Goal: Information Seeking & Learning: Learn about a topic

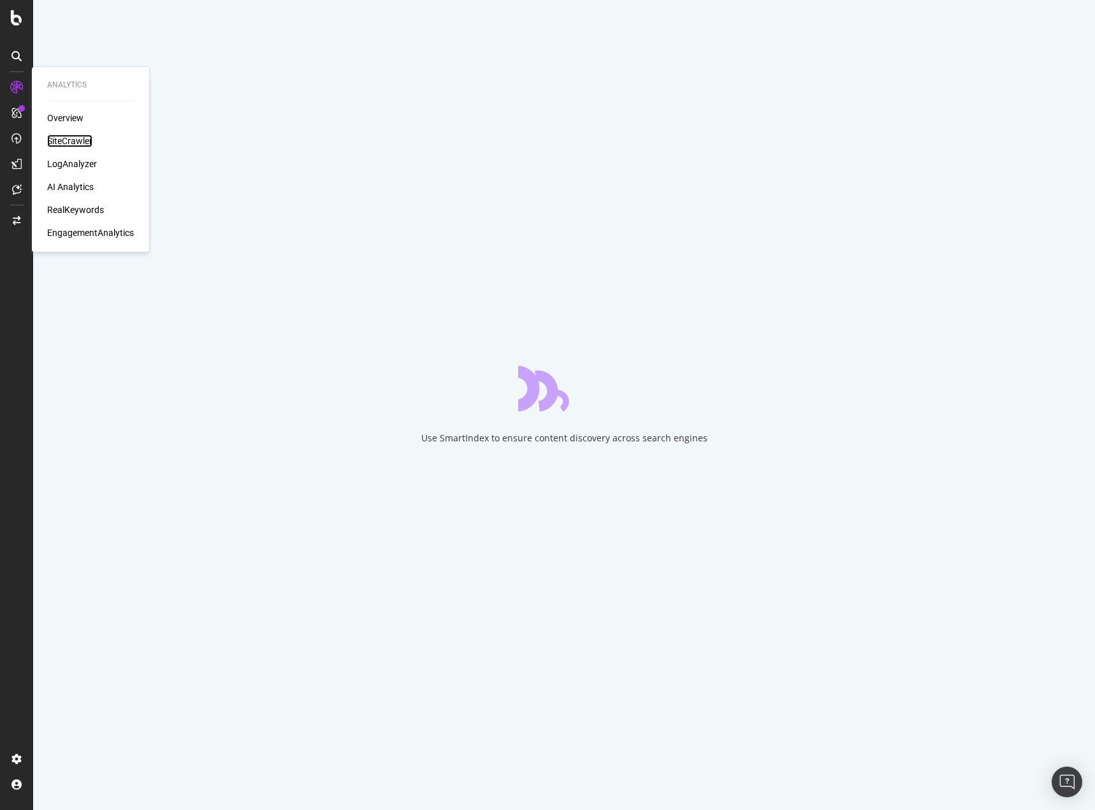
click at [65, 135] on div "SiteCrawler" at bounding box center [69, 141] width 45 height 13
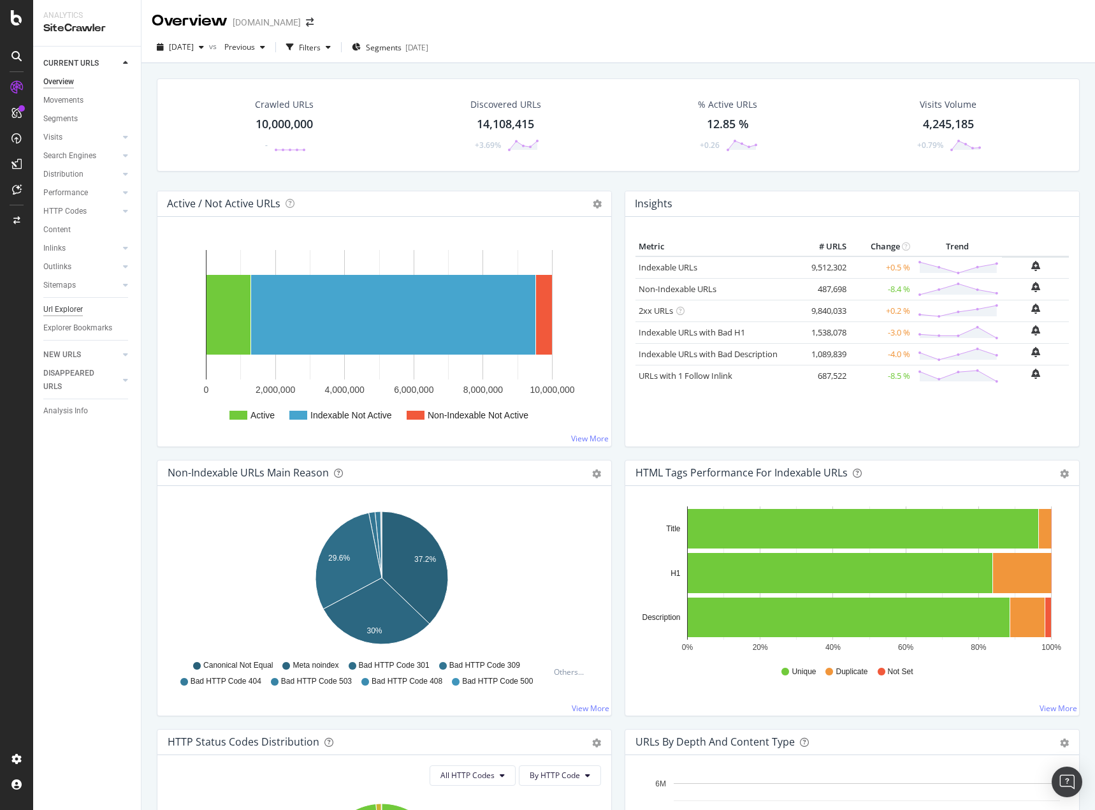
click at [67, 309] on div "Url Explorer" at bounding box center [63, 309] width 40 height 13
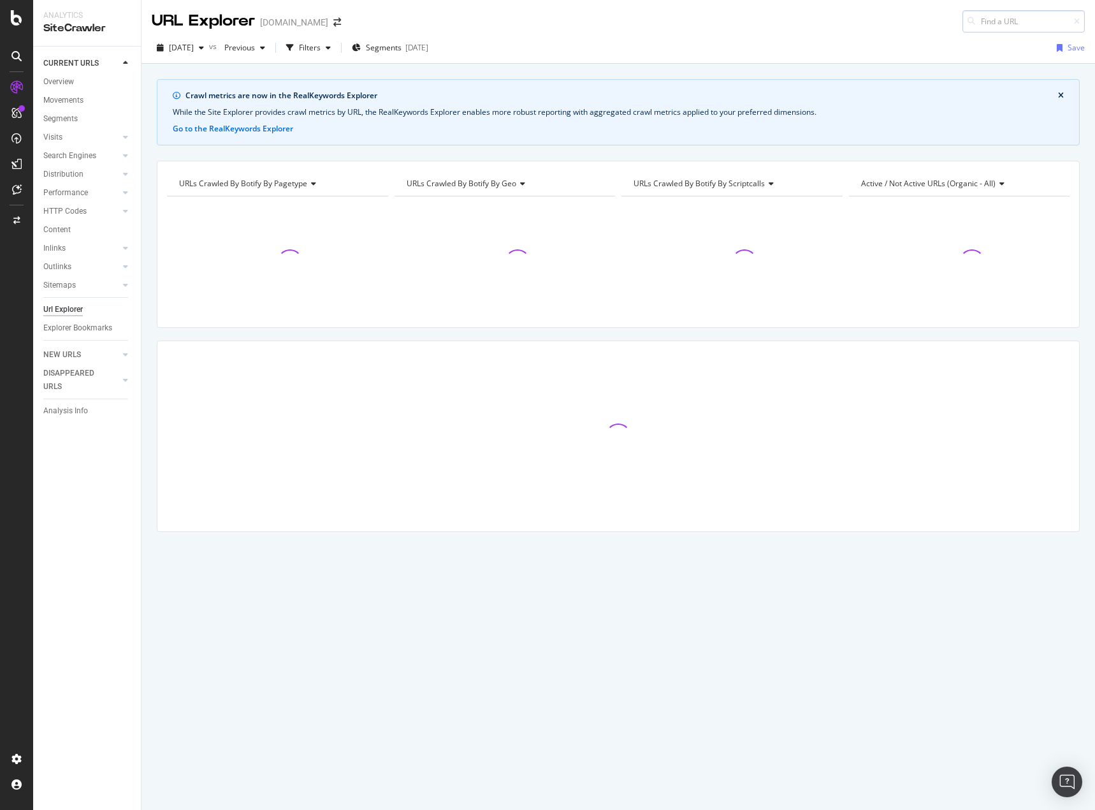
click at [1013, 22] on input at bounding box center [1024, 21] width 122 height 22
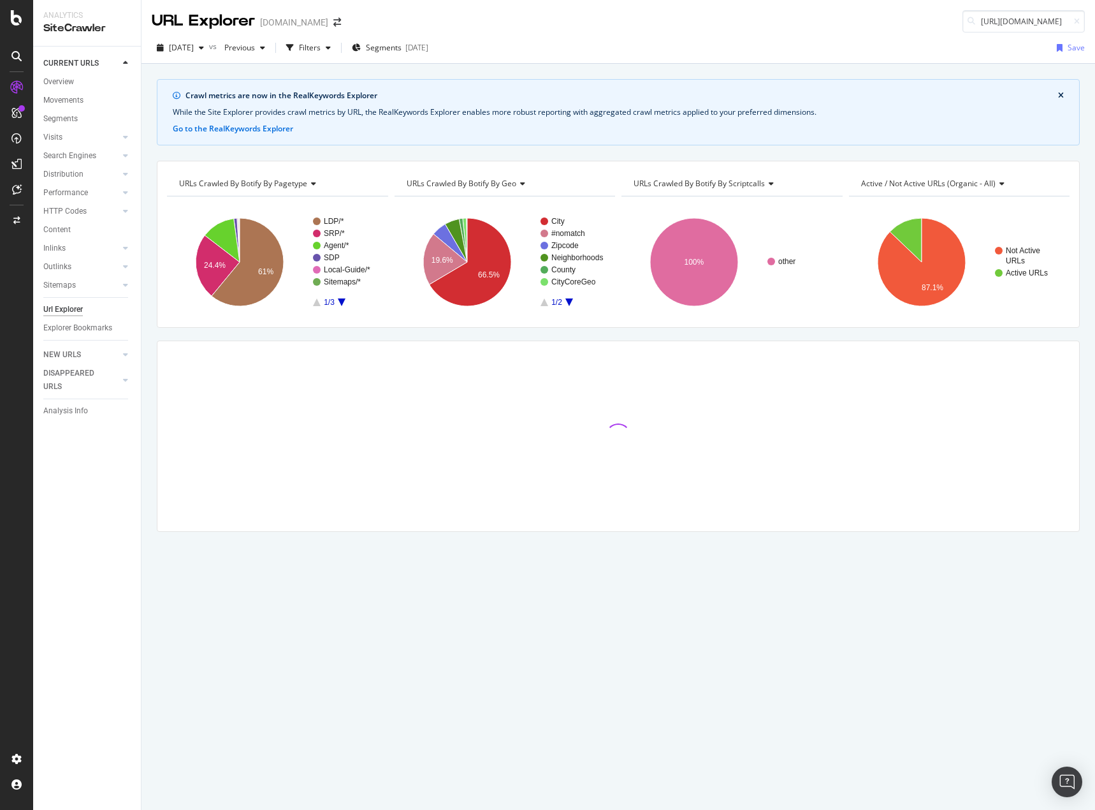
click at [785, 30] on div "URL Explorer Homes.com https://www.homes.com/sudbury-ma/israel-loring-elementar…" at bounding box center [619, 16] width 954 height 33
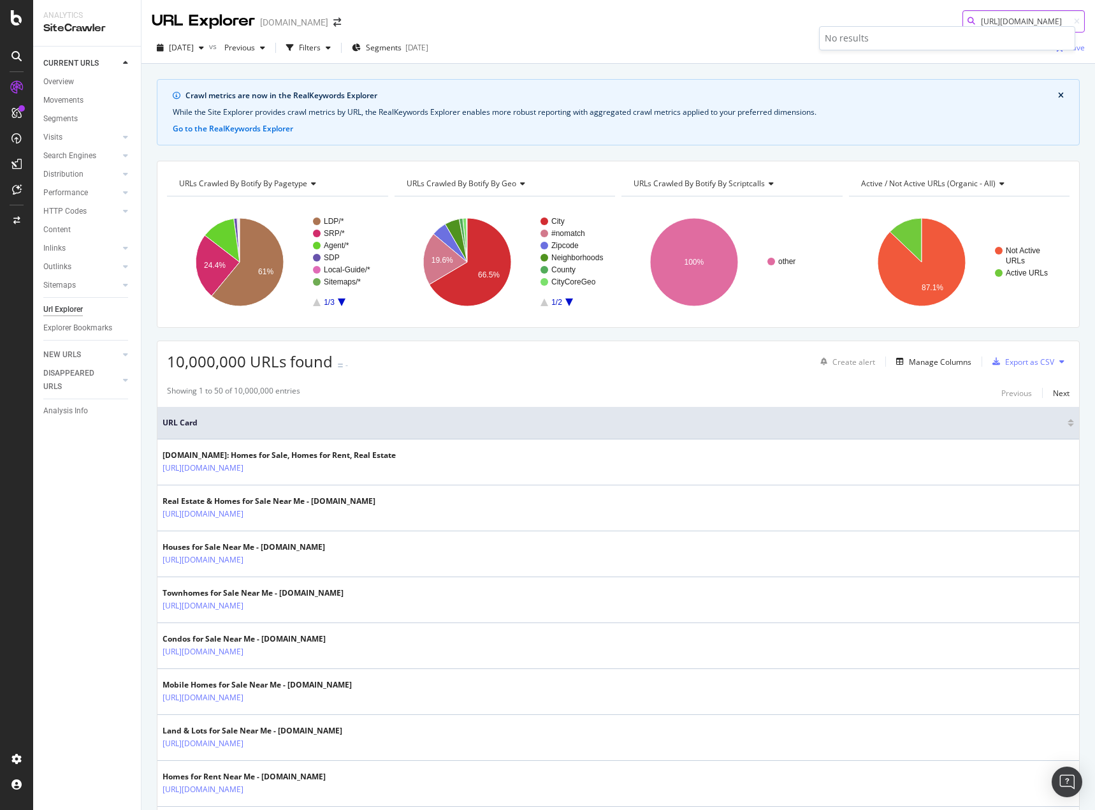
click at [1002, 29] on body "Analytics SiteCrawler CURRENT URLS Overview Movements Segments Visits Analysis …" at bounding box center [547, 405] width 1095 height 810
click at [1003, 29] on div "No results" at bounding box center [947, 38] width 255 height 23
click at [1001, 29] on div "No results" at bounding box center [947, 38] width 255 height 23
click at [1006, 22] on input "https://www.homes.com/sudbury-ma/israel-loring-elementary-school/s-wzs6ezfrbrew…" at bounding box center [1024, 21] width 122 height 22
click at [1008, 19] on input "https://www.homes.com/sudbury-ma/israel-loring-elementary-school/s-wzs6ezfrbrew…" at bounding box center [1024, 21] width 122 height 22
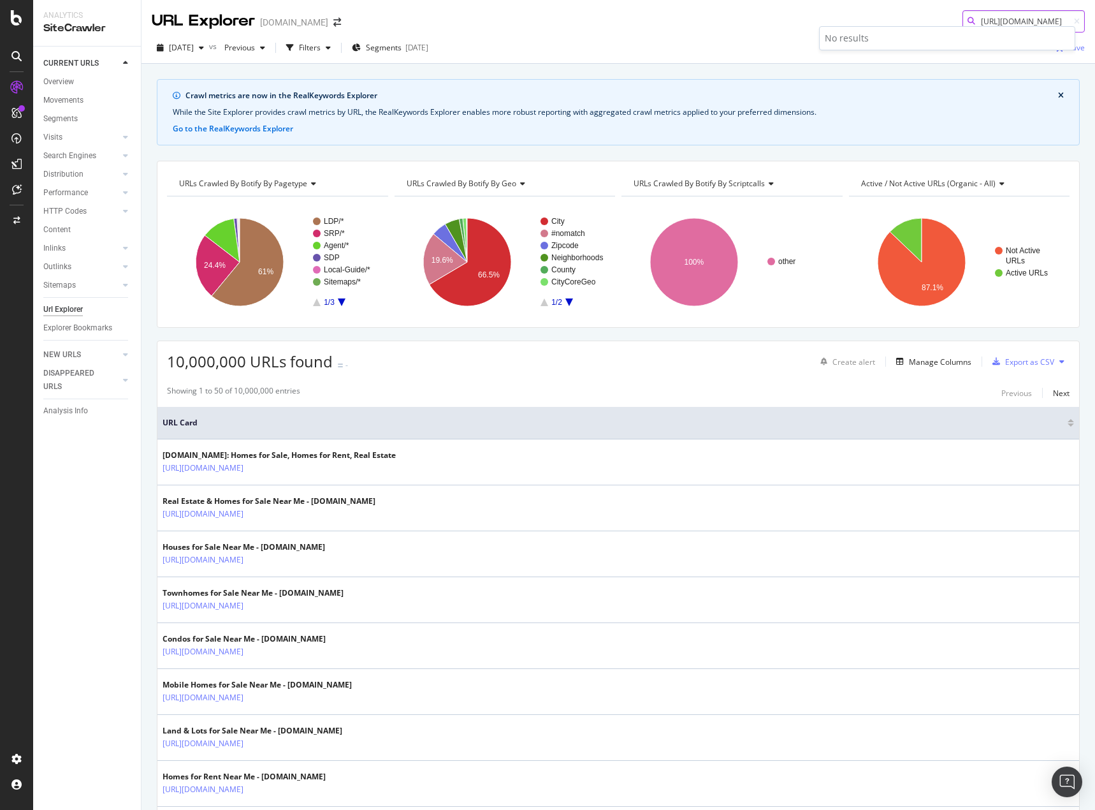
click at [1008, 19] on input "https://www.homes.com/sudbury-ma/israel-loring-elementary-school/s-wzs6ezfrbrew…" at bounding box center [1024, 21] width 122 height 22
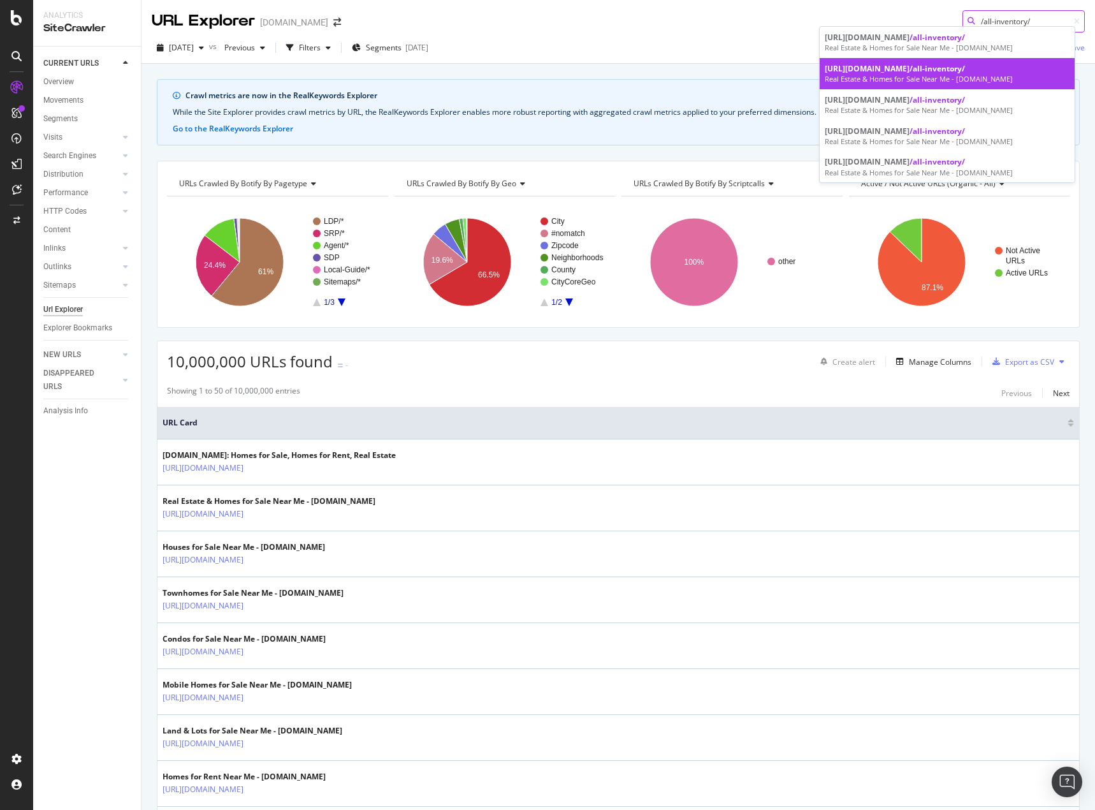
type input "/all-inventory/"
click at [954, 69] on div "https://www.homes.com/allegan-county-mi /all-inventory/" at bounding box center [947, 68] width 245 height 11
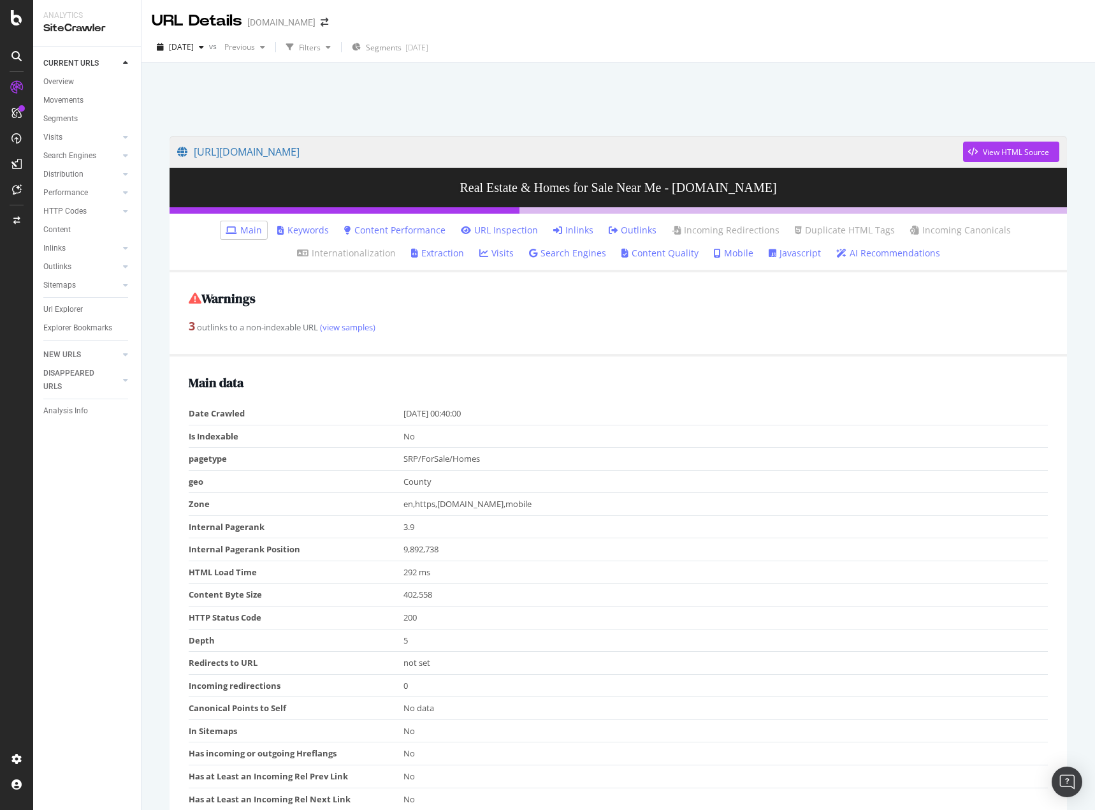
click at [575, 231] on link "Inlinks" at bounding box center [573, 230] width 40 height 13
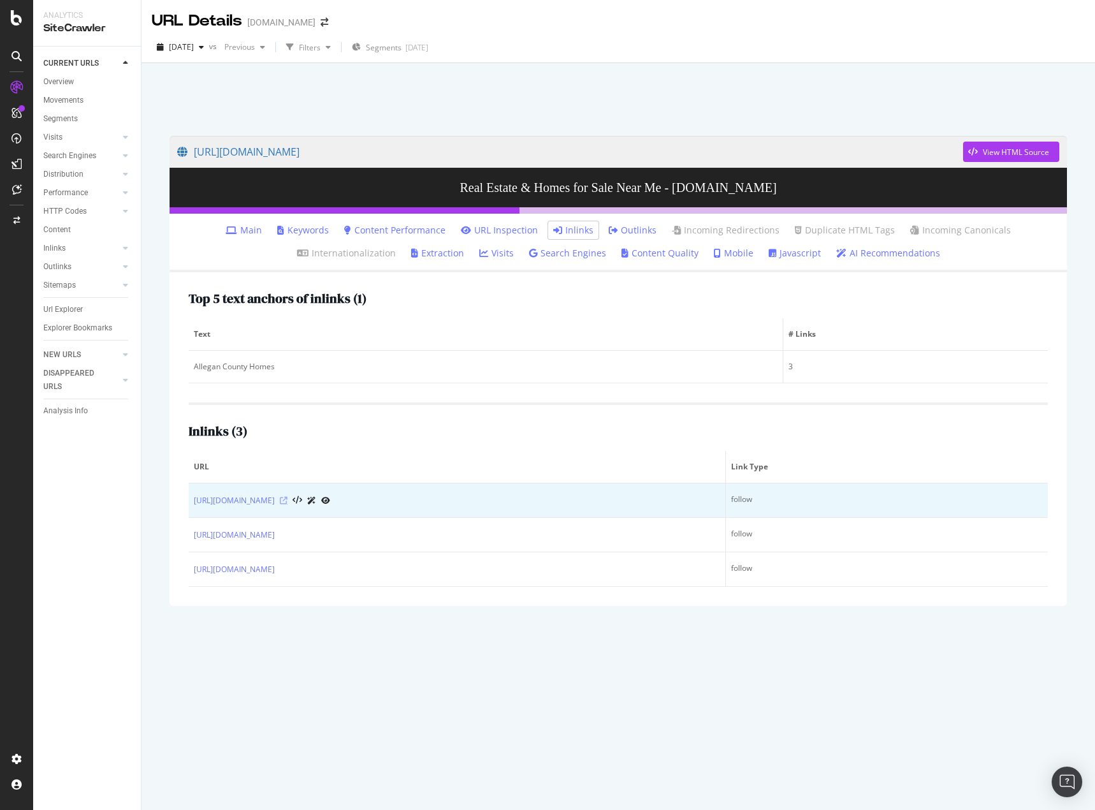
click at [287, 500] on icon at bounding box center [284, 501] width 8 height 8
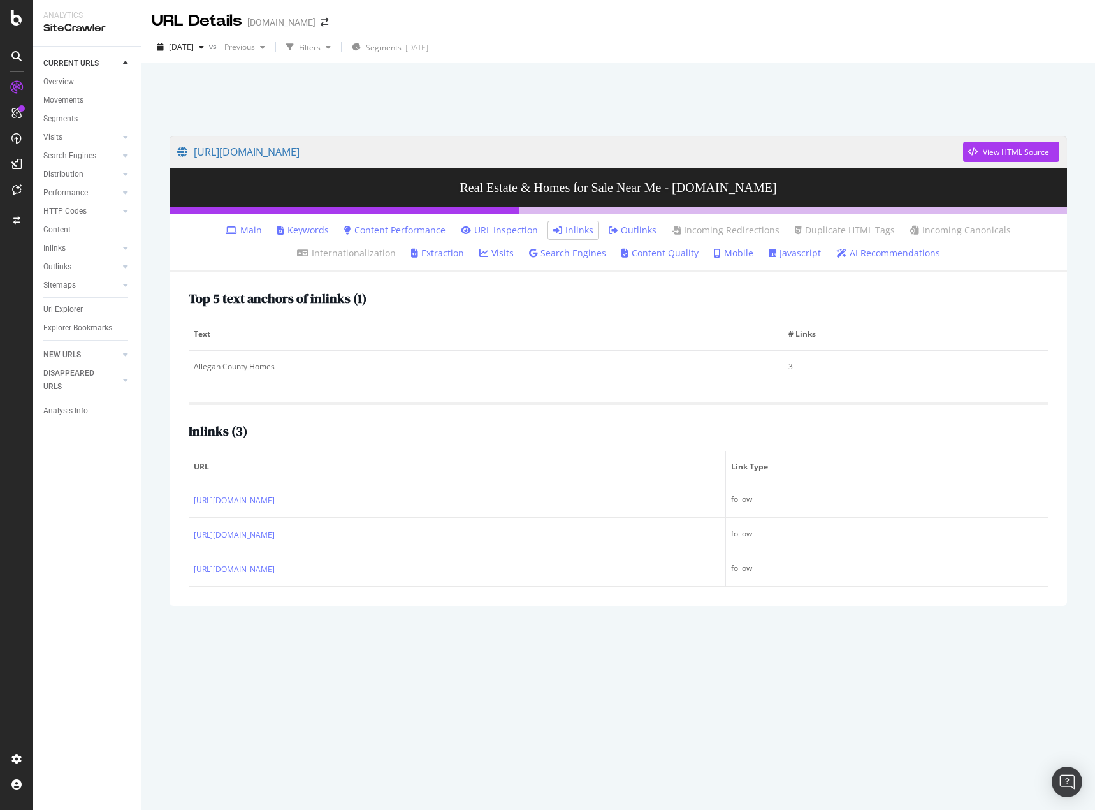
click at [460, 681] on div "https://www.homes.com/allegan-county-mi/all-inventory/ View HTML Source Real Es…" at bounding box center [618, 466] width 923 height 687
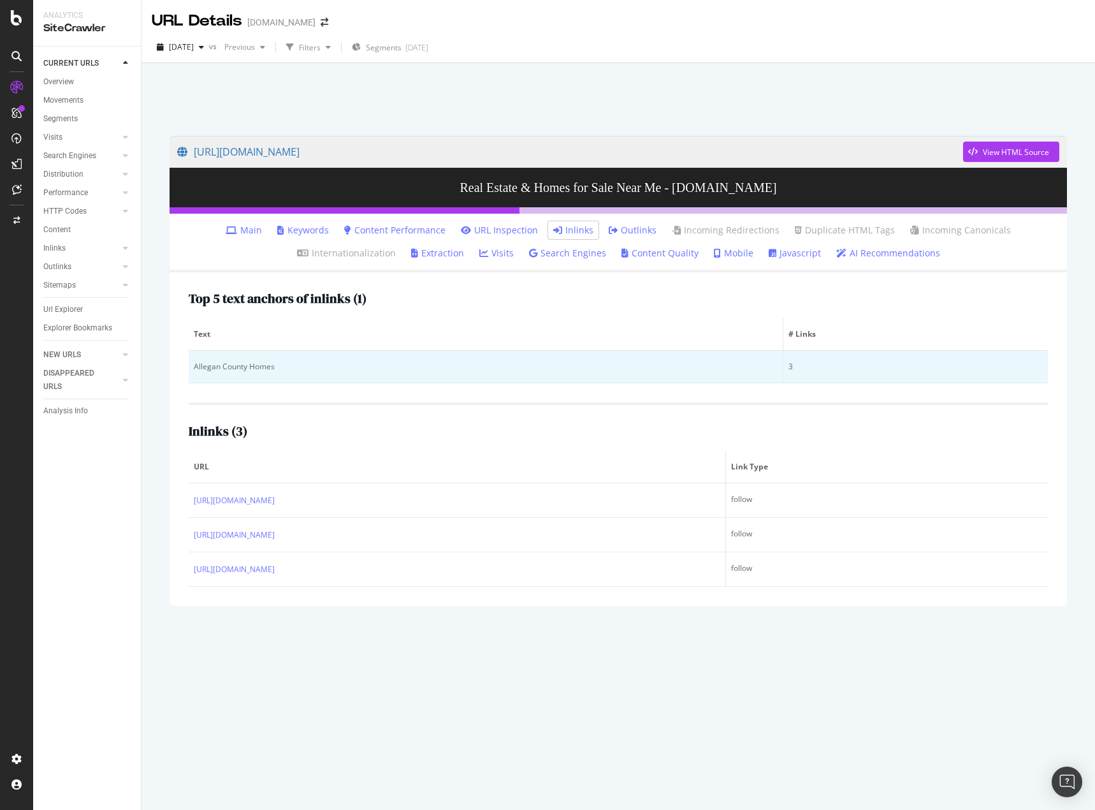
click at [205, 368] on div "Allegan County Homes" at bounding box center [486, 366] width 584 height 11
drag, startPoint x: 205, startPoint y: 368, endPoint x: 263, endPoint y: 367, distance: 58.7
click at [263, 367] on div "Allegan County Homes" at bounding box center [486, 366] width 584 height 11
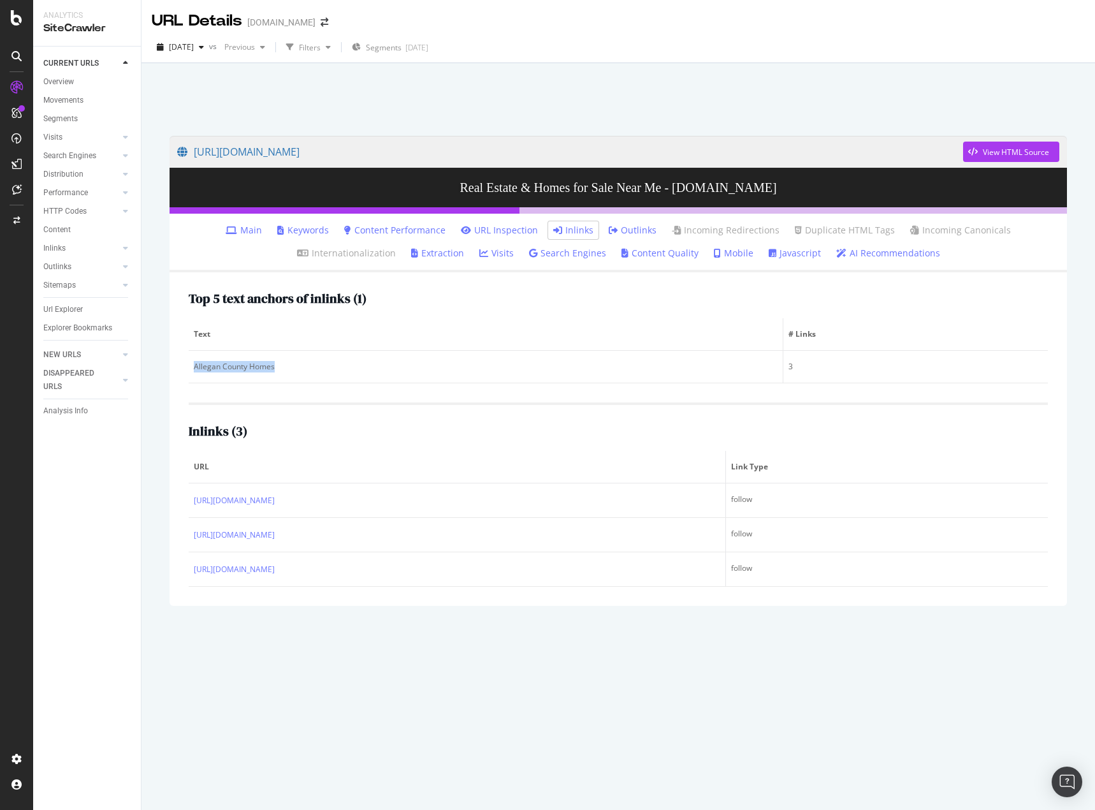
copy div "Allegan County Homes"
click at [458, 685] on div "https://www.homes.com/allegan-county-mi/all-inventory/ View HTML Source Real Es…" at bounding box center [618, 466] width 923 height 687
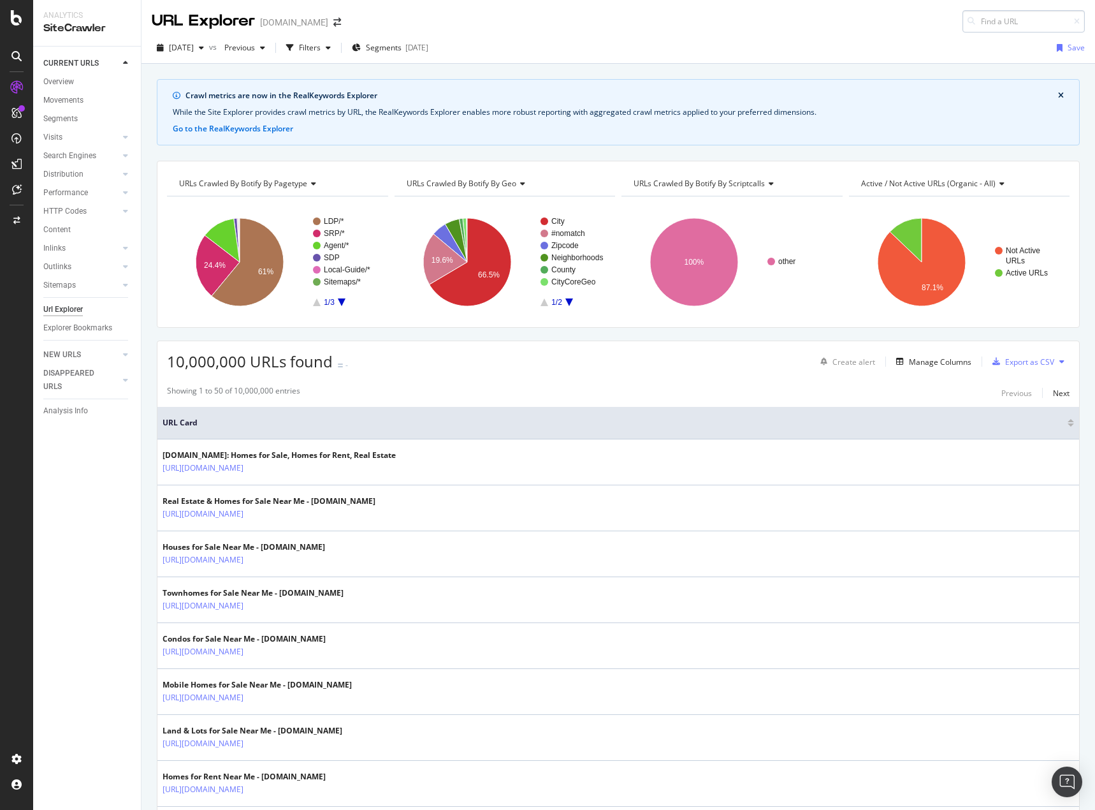
click at [992, 27] on input at bounding box center [1024, 21] width 122 height 22
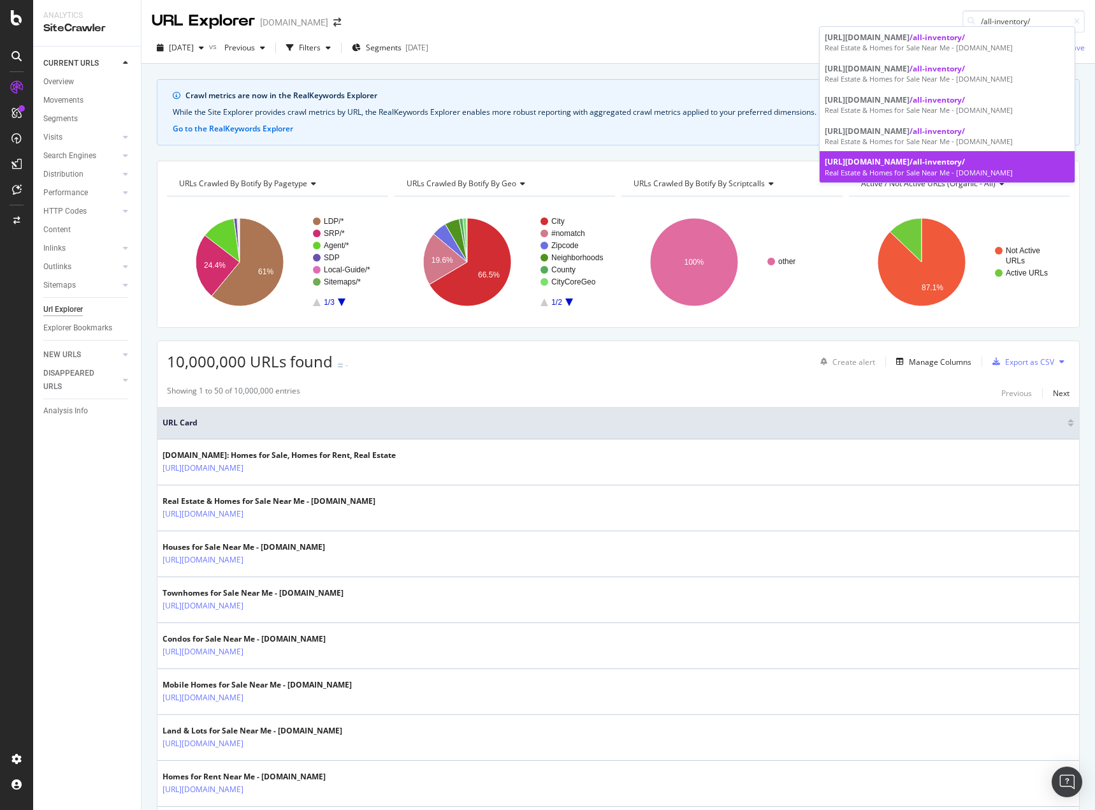
type input "/all-inventory/"
click at [980, 167] on div "https://www.homes.com/arlington-heights-il/60005 /all-inventory/" at bounding box center [947, 161] width 245 height 11
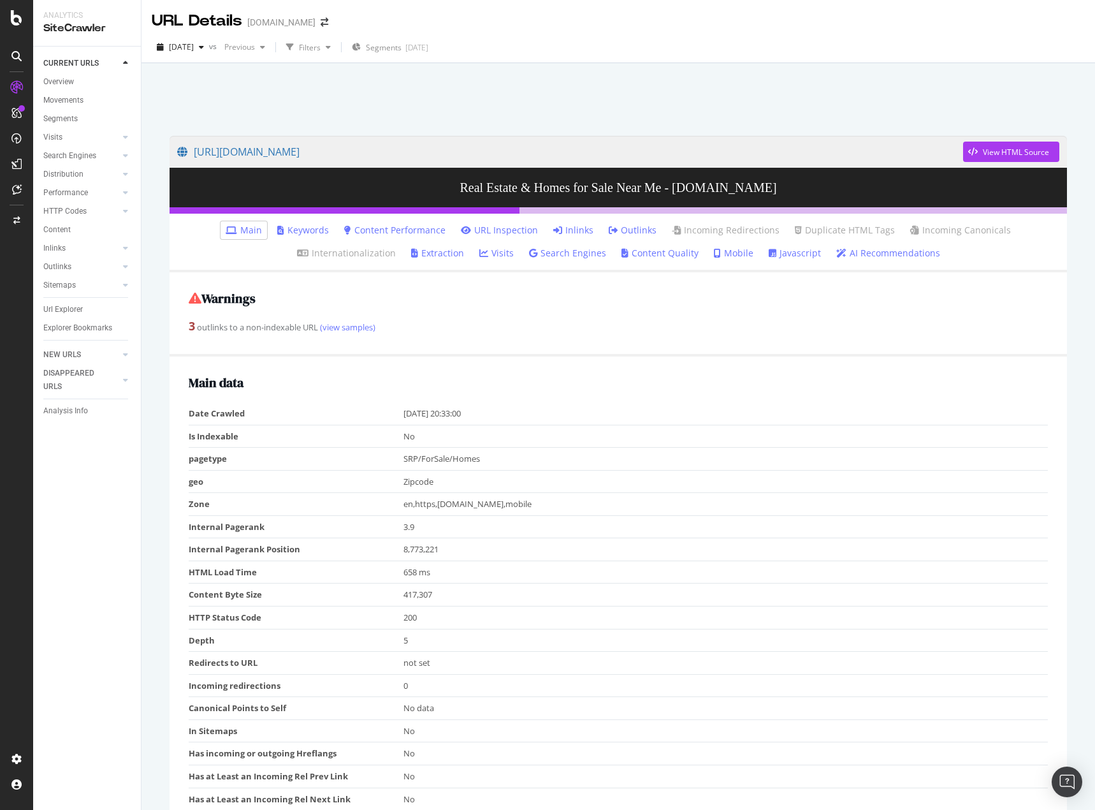
click at [572, 228] on link "Inlinks" at bounding box center [573, 230] width 40 height 13
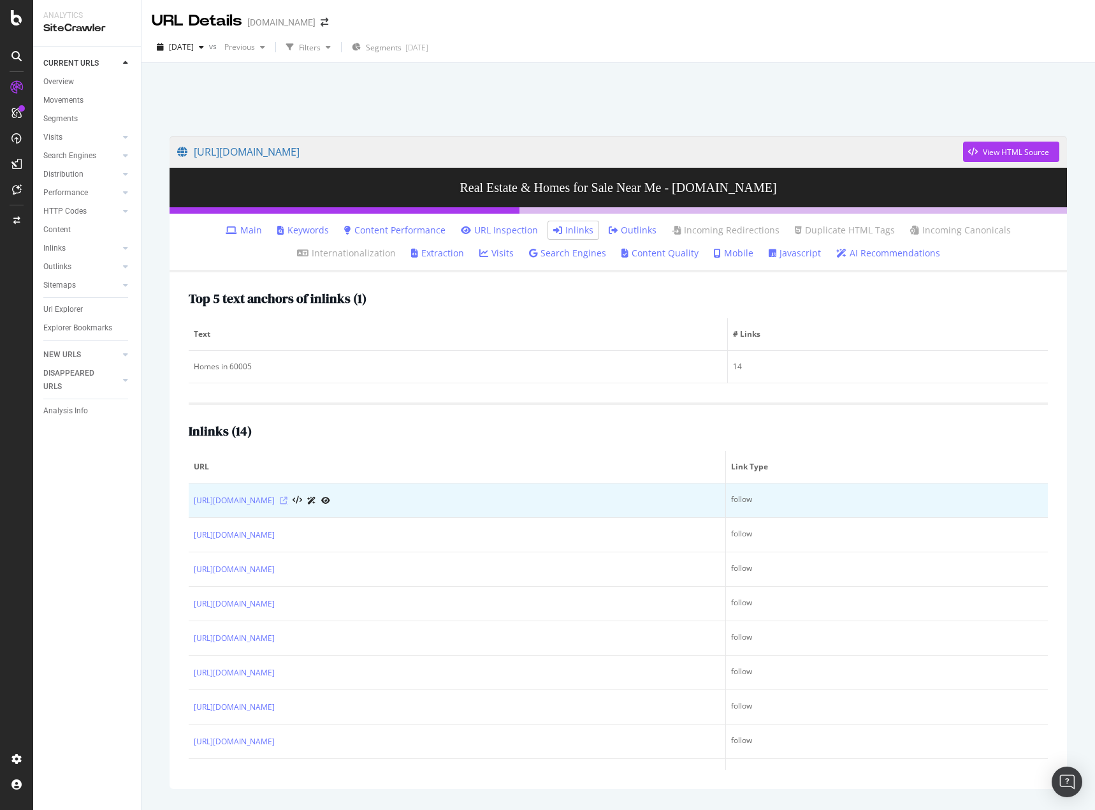
click at [287, 499] on icon at bounding box center [284, 501] width 8 height 8
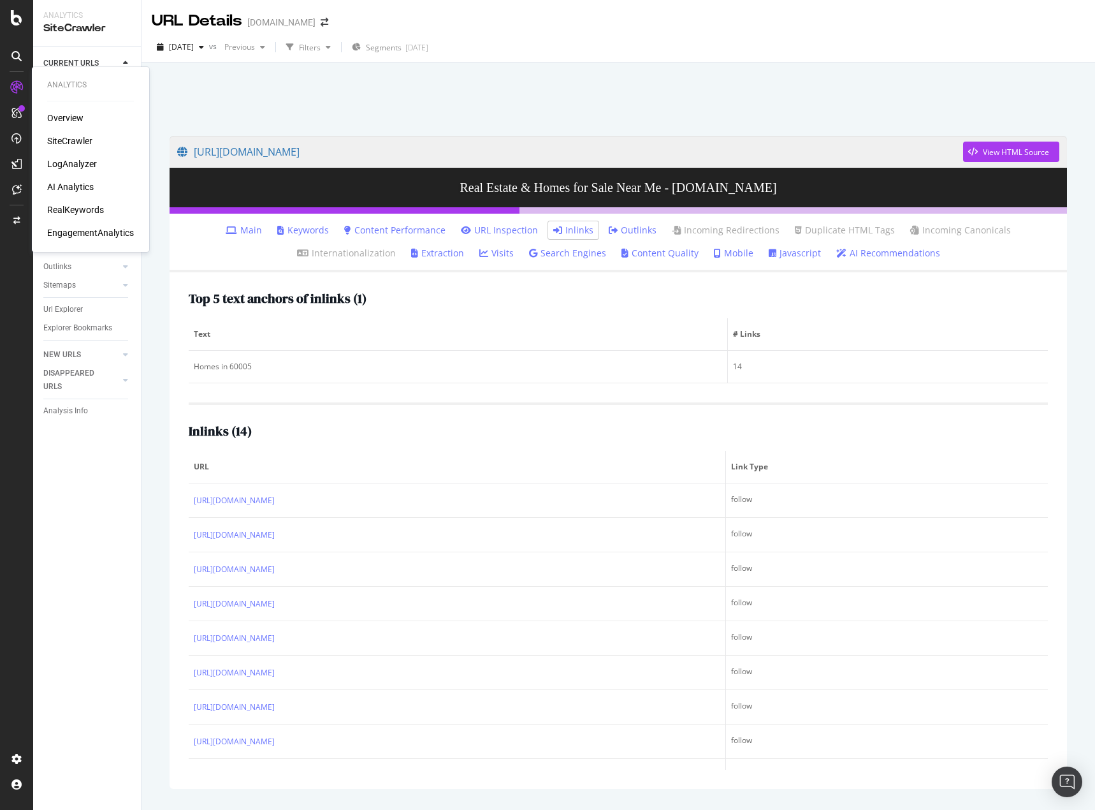
click at [70, 163] on div "LogAnalyzer" at bounding box center [72, 163] width 50 height 13
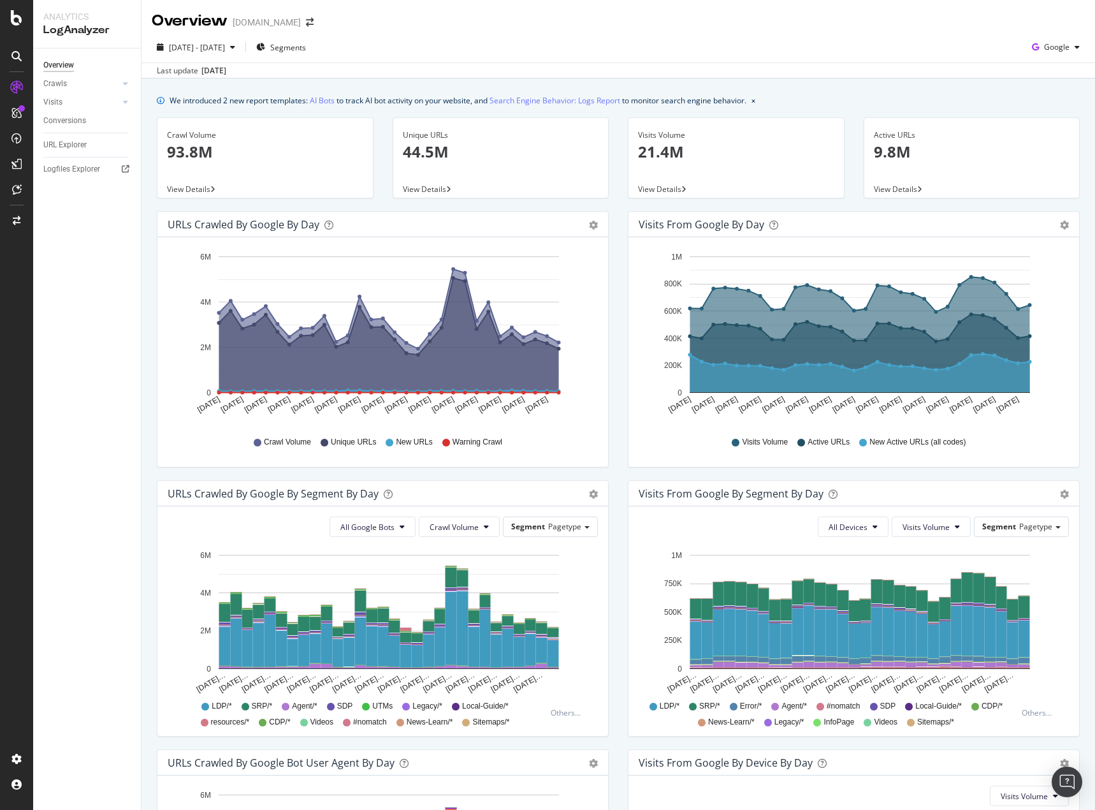
click at [199, 187] on span "View Details" at bounding box center [188, 189] width 43 height 11
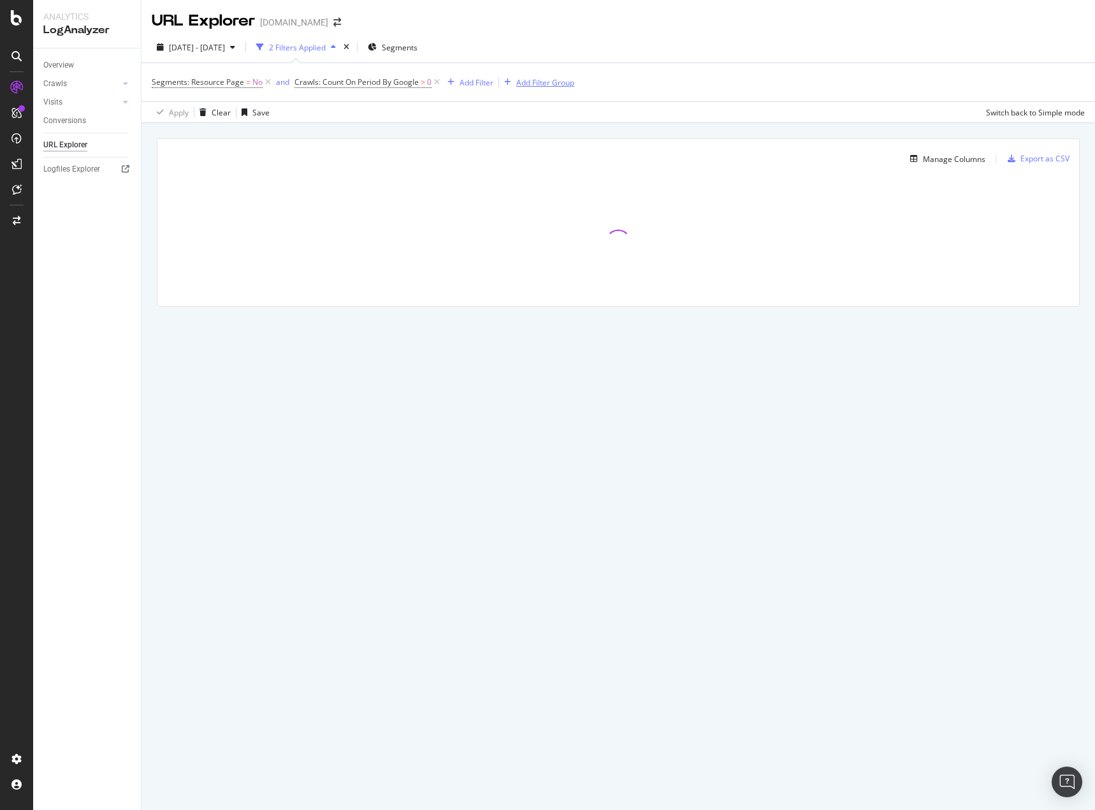
click at [544, 84] on div "Add Filter Group" at bounding box center [545, 82] width 58 height 11
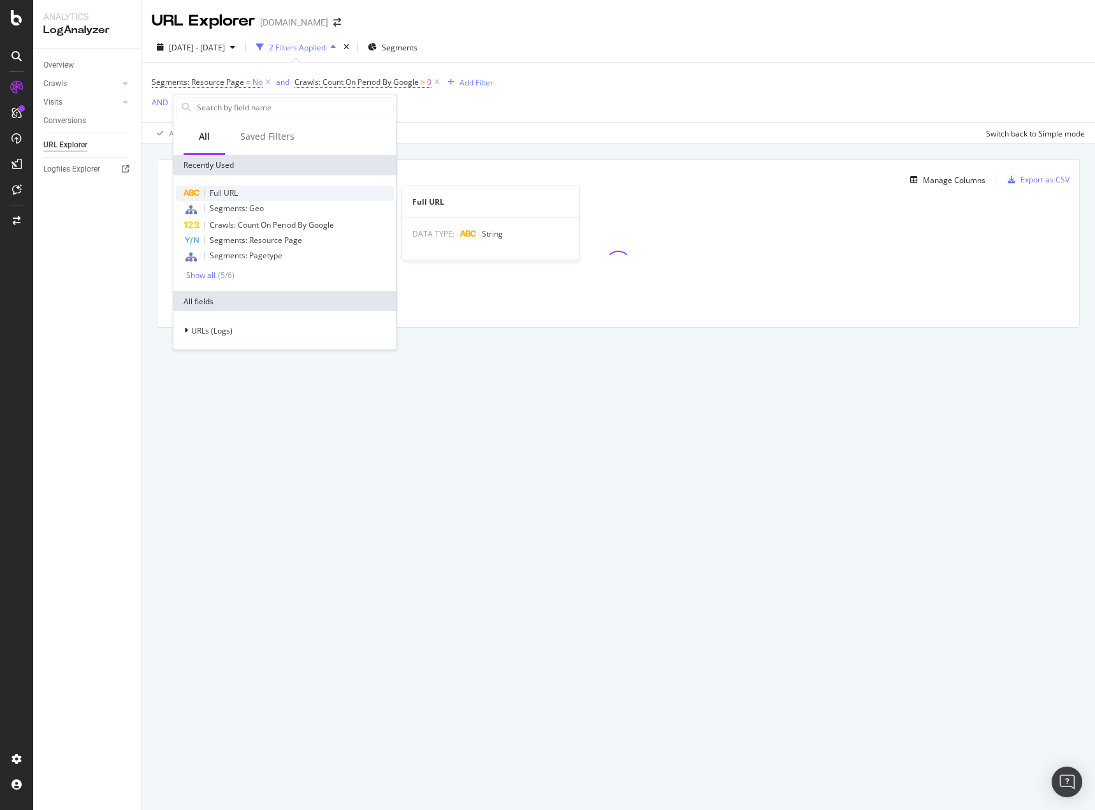
click at [218, 187] on div "Full URL" at bounding box center [285, 193] width 218 height 15
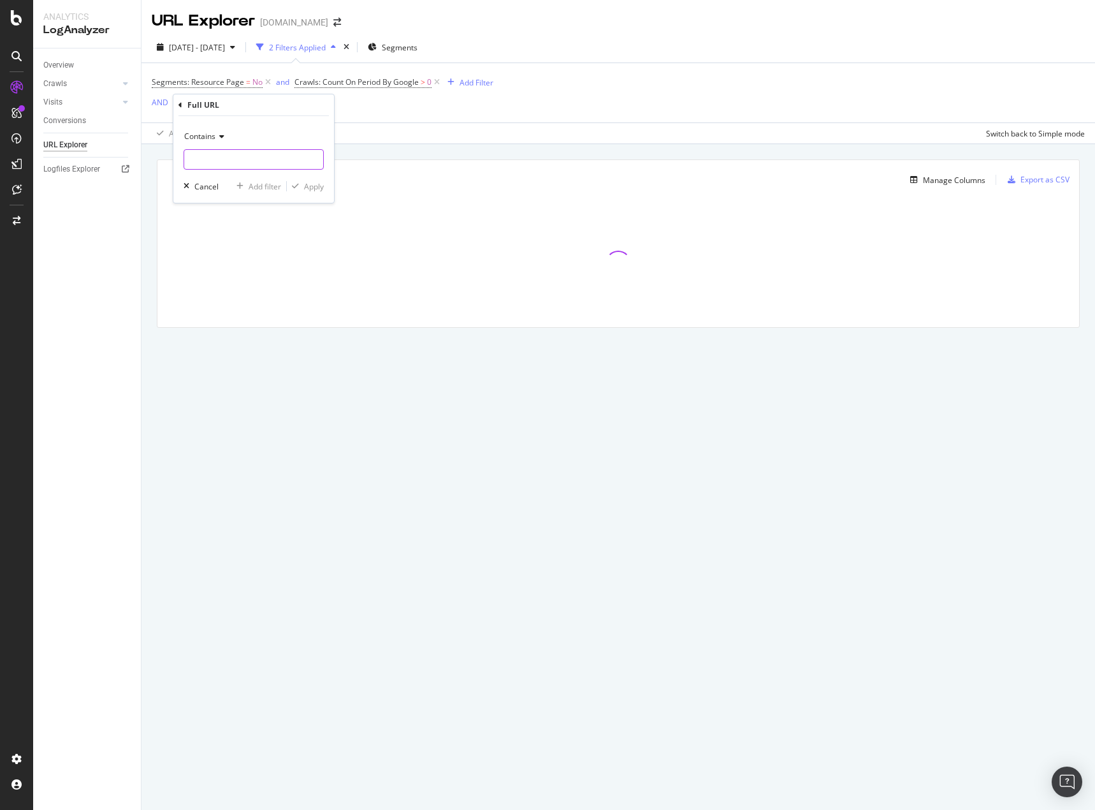
click at [247, 157] on input "text" at bounding box center [253, 159] width 139 height 20
type input "/all-inventory/"
click at [312, 186] on div "Apply" at bounding box center [314, 186] width 20 height 11
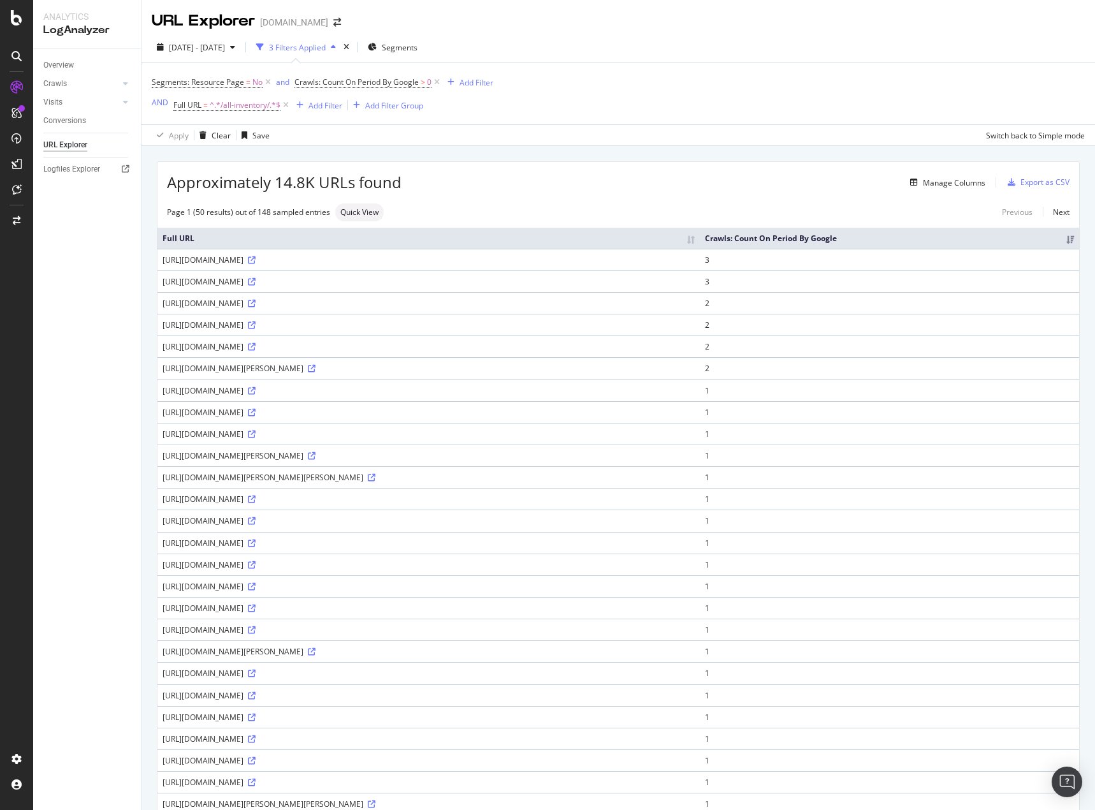
click at [577, 146] on div "[DATE] - [DATE] 3 Filters Applied Segments Segments: Resource Page = No and Cra…" at bounding box center [619, 89] width 954 height 114
drag, startPoint x: 590, startPoint y: 152, endPoint x: 625, endPoint y: 118, distance: 49.6
click at [590, 152] on div "Approximately 14.8K URLs found Manage Columns Export as CSV Page 1 (50 results)…" at bounding box center [619, 771] width 954 height 1251
click at [349, 266] on td "[URL][DOMAIN_NAME]" at bounding box center [428, 260] width 542 height 22
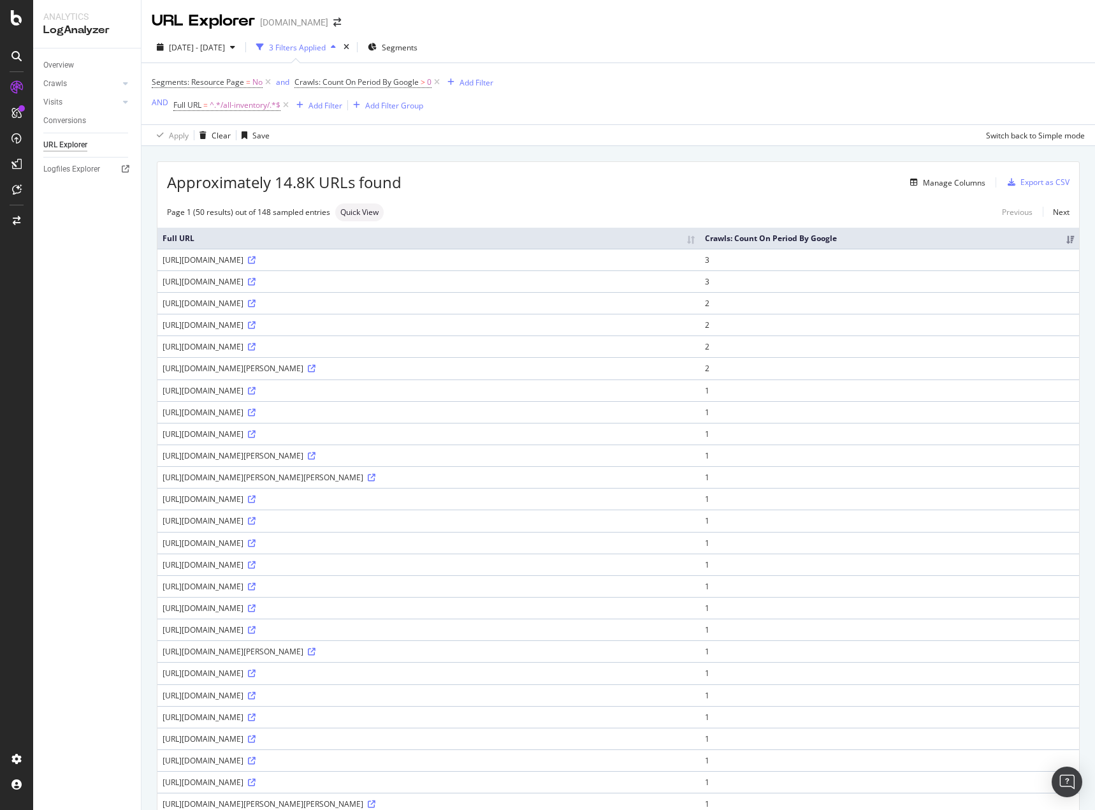
click at [353, 261] on div "[URL][DOMAIN_NAME]" at bounding box center [429, 259] width 532 height 11
click at [423, 266] on td "[URL][DOMAIN_NAME]" at bounding box center [428, 260] width 542 height 22
click at [427, 262] on div "[URL][DOMAIN_NAME]" at bounding box center [429, 259] width 532 height 11
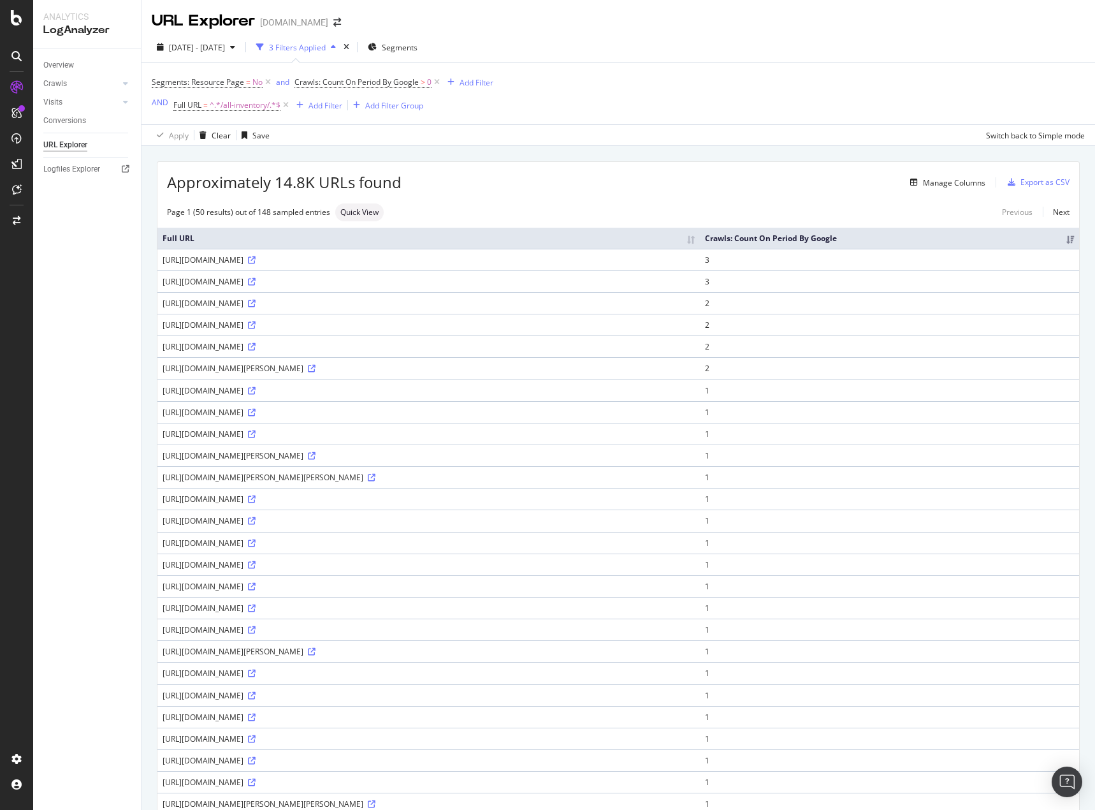
click at [427, 262] on div "[URL][DOMAIN_NAME]" at bounding box center [429, 259] width 532 height 11
click at [354, 280] on div "[URL][DOMAIN_NAME]" at bounding box center [429, 281] width 532 height 11
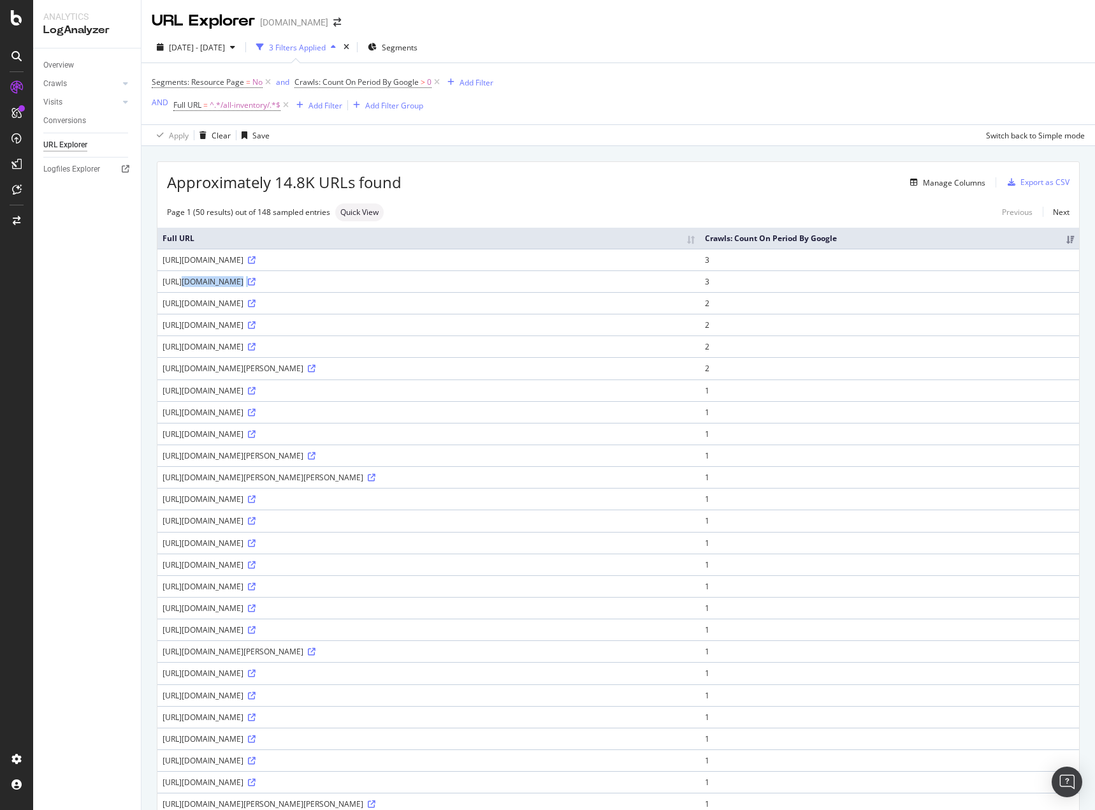
copy div "[URL][DOMAIN_NAME]"
